Goal: Task Accomplishment & Management: Use online tool/utility

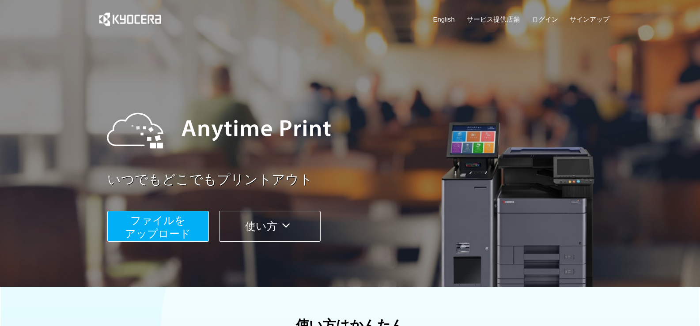
click at [164, 231] on span "ファイルを ​​アップロード" at bounding box center [158, 227] width 66 height 25
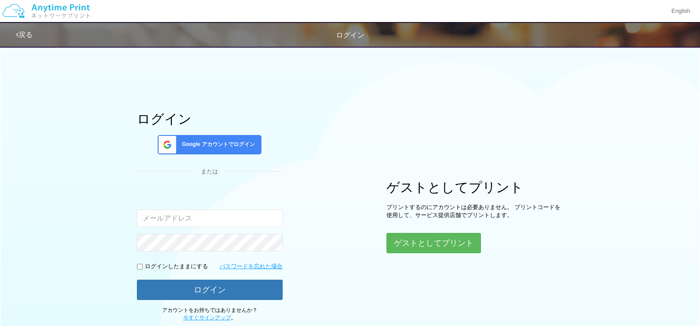
click at [222, 147] on span "Google アカウントでログイン" at bounding box center [216, 145] width 76 height 8
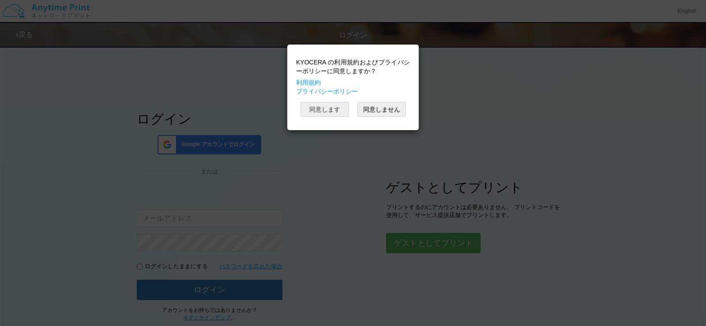
click at [333, 109] on button "同意します" at bounding box center [325, 109] width 49 height 15
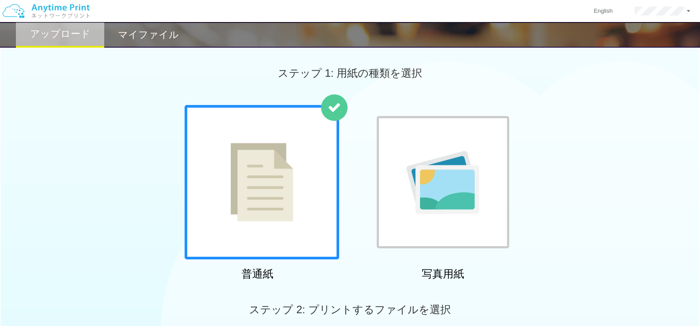
click at [309, 204] on div at bounding box center [262, 182] width 154 height 154
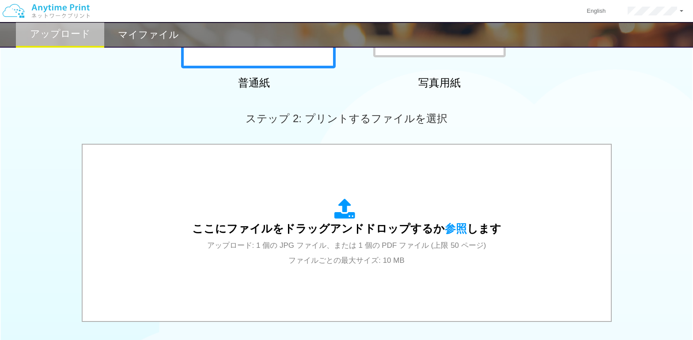
scroll to position [206, 0]
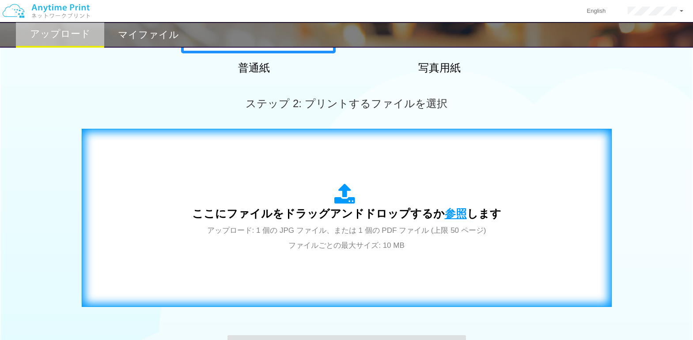
click at [449, 213] on span "参照" at bounding box center [455, 213] width 22 height 12
click at [452, 214] on span "参照" at bounding box center [455, 213] width 22 height 12
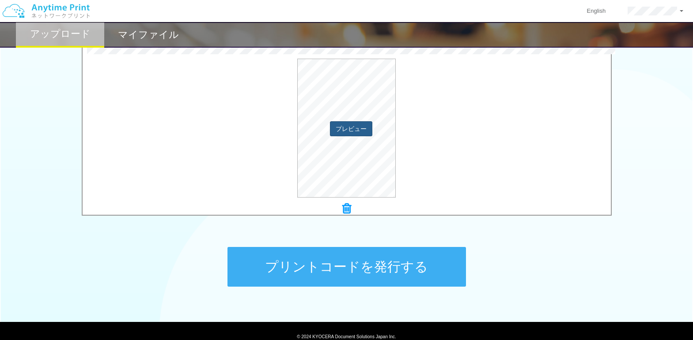
scroll to position [331, 0]
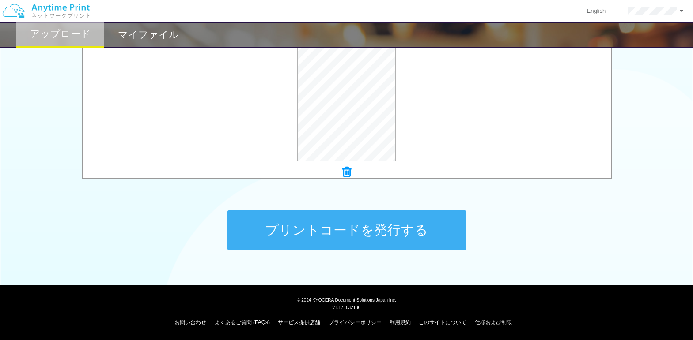
click at [376, 235] on button "プリントコードを発行する" at bounding box center [346, 231] width 238 height 40
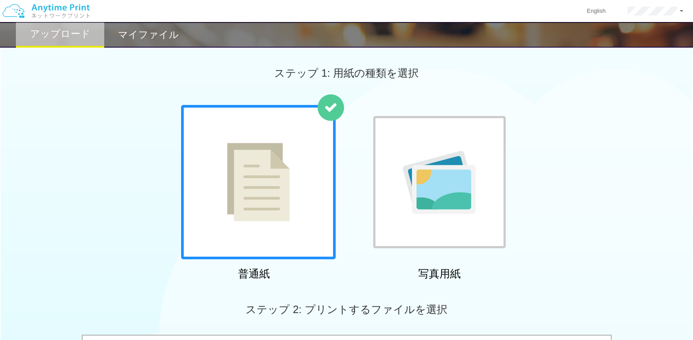
scroll to position [74, 0]
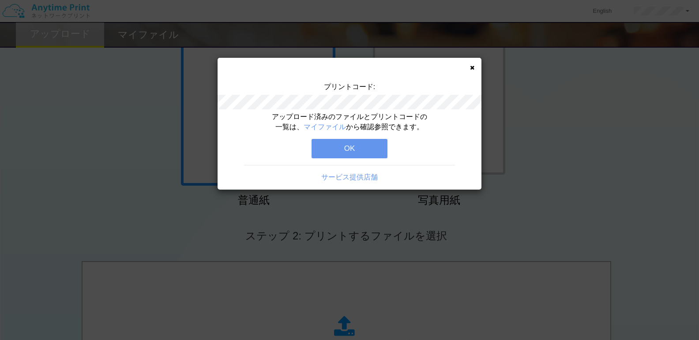
click at [341, 150] on button "OK" at bounding box center [350, 148] width 76 height 19
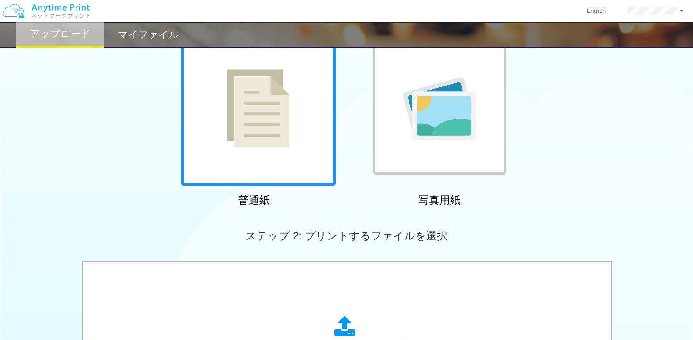
scroll to position [0, 0]
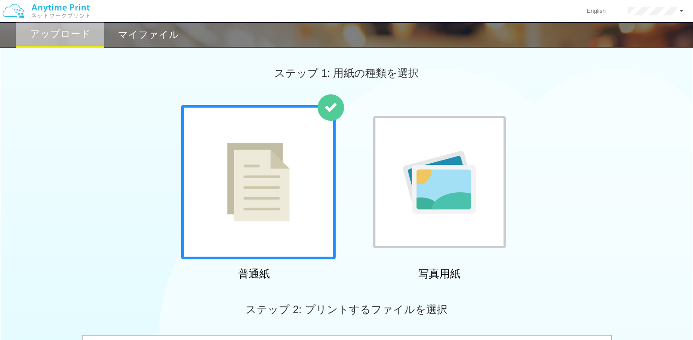
click at [155, 34] on h2 "マイファイル" at bounding box center [148, 35] width 61 height 11
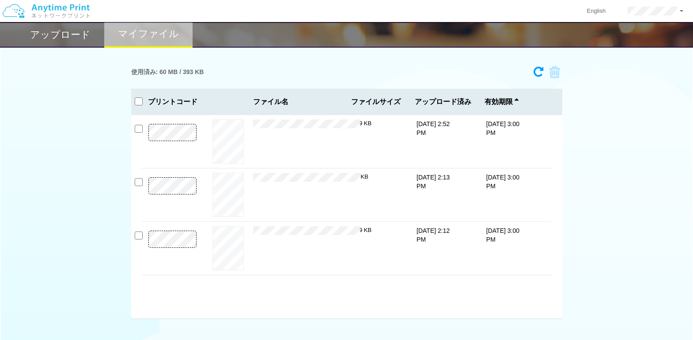
click at [13, 32] on div "アップロード マイファイル" at bounding box center [346, 35] width 693 height 26
click at [139, 239] on input "checkbox" at bounding box center [139, 236] width 8 height 8
checkbox input "true"
click at [141, 185] on input "checkbox" at bounding box center [139, 182] width 8 height 8
checkbox input "true"
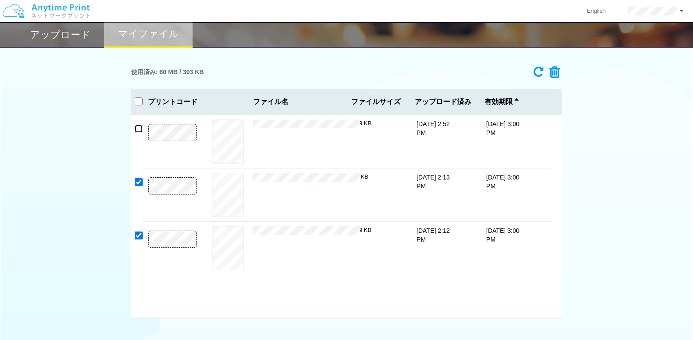
click at [139, 128] on input "checkbox" at bounding box center [139, 129] width 8 height 8
checkbox input "true"
click at [556, 70] on icon at bounding box center [551, 72] width 17 height 13
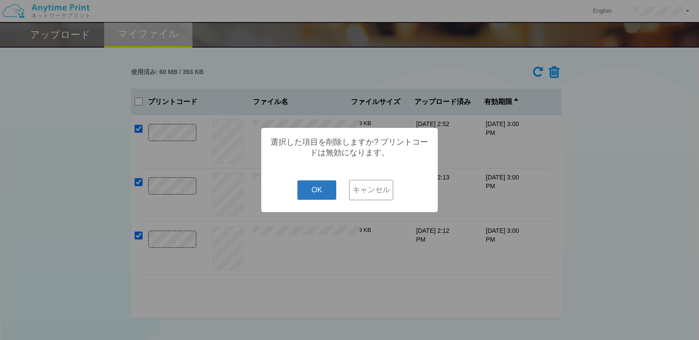
click at [316, 191] on button "OK" at bounding box center [316, 190] width 39 height 19
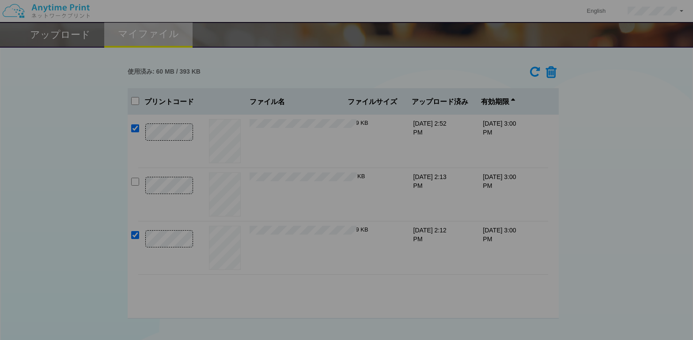
checkbox input "false"
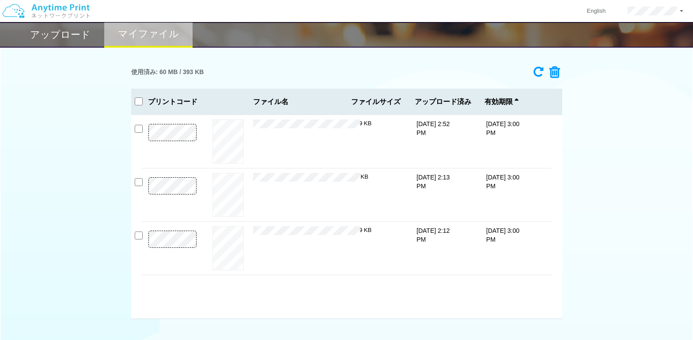
checkbox input "false"
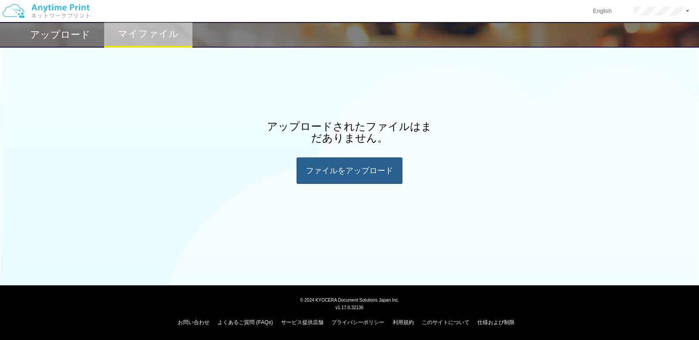
click at [324, 177] on div "ファイルを​​アップロード" at bounding box center [350, 171] width 106 height 26
